Goal: Task Accomplishment & Management: Manage account settings

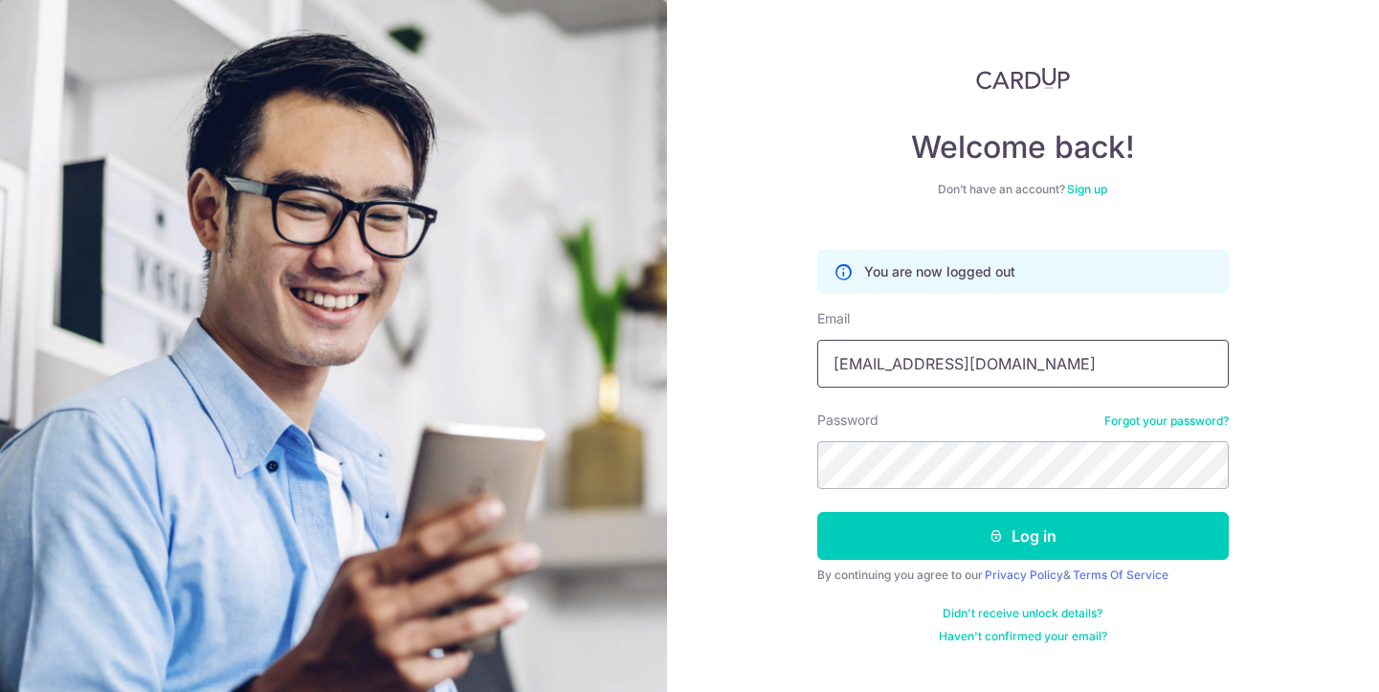
click at [1031, 369] on input "[EMAIL_ADDRESS][DOMAIN_NAME]" at bounding box center [1023, 364] width 412 height 48
type input "[EMAIL_ADDRESS][DOMAIN_NAME]"
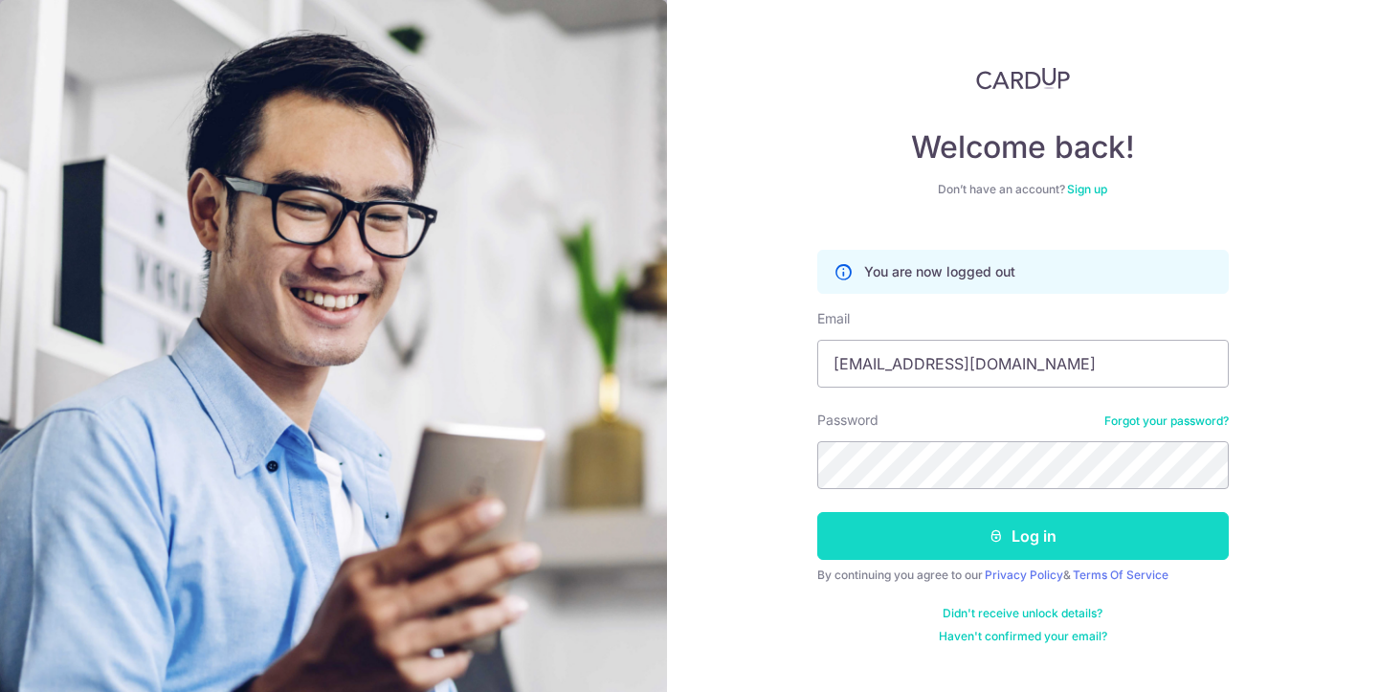
click at [1055, 538] on button "Log in" at bounding box center [1023, 536] width 412 height 48
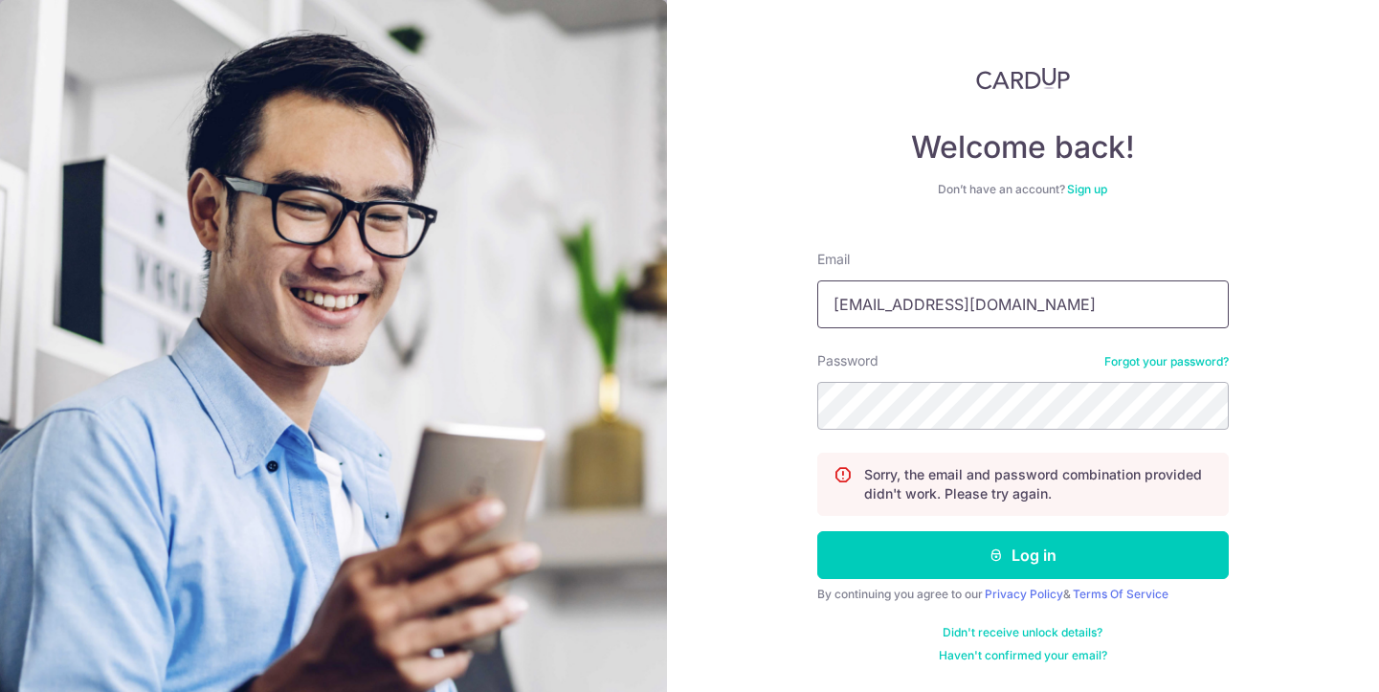
click at [1063, 313] on input "[EMAIL_ADDRESS][DOMAIN_NAME]" at bounding box center [1023, 304] width 412 height 48
type input "kel.meow.mee@gmail.com"
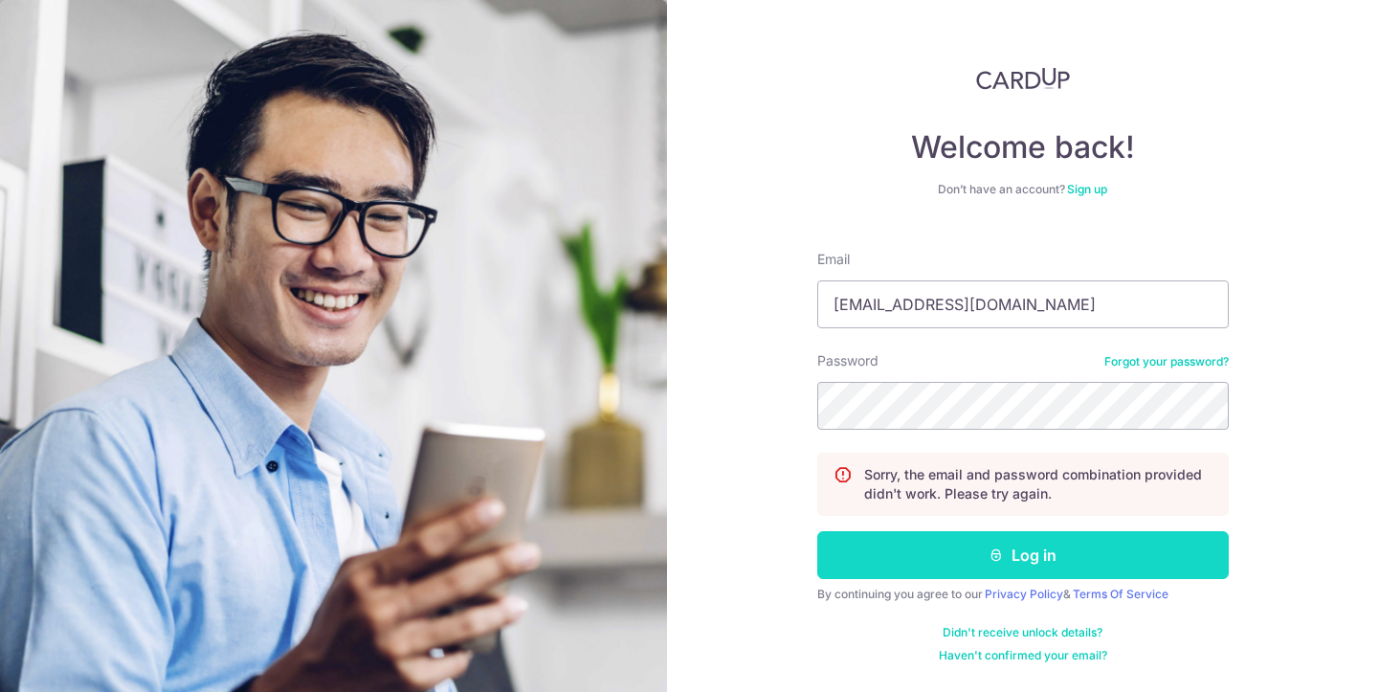
click at [1051, 549] on button "Log in" at bounding box center [1023, 555] width 412 height 48
